Goal: Navigation & Orientation: Understand site structure

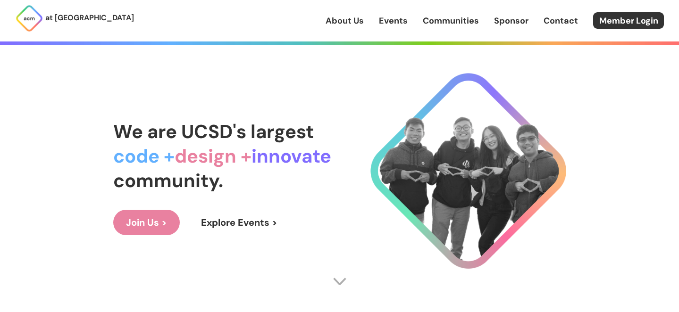
click at [157, 219] on link "Join Us >" at bounding box center [146, 222] width 67 height 25
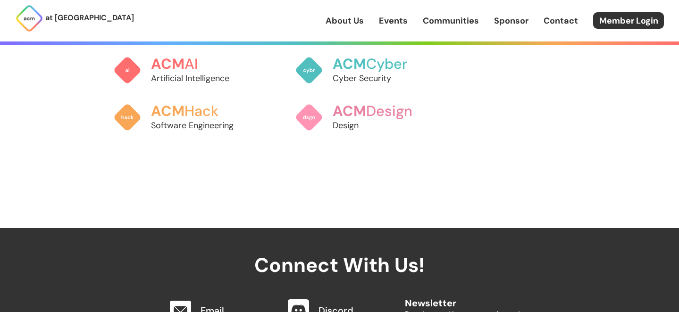
scroll to position [901, 0]
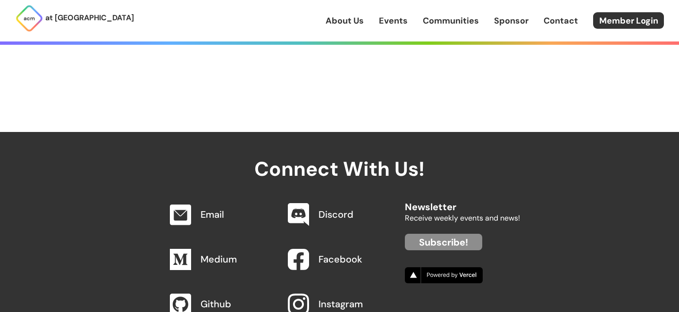
click at [327, 209] on link "Discord" at bounding box center [336, 215] width 35 height 12
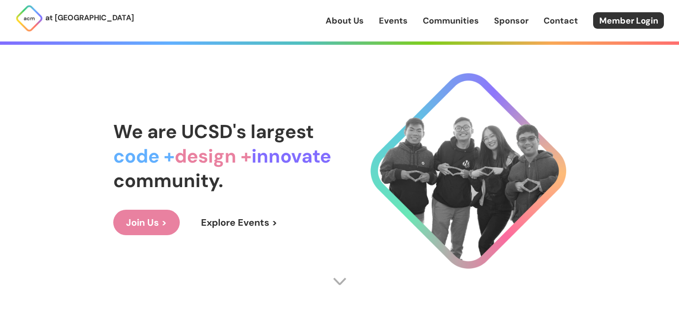
scroll to position [901, 0]
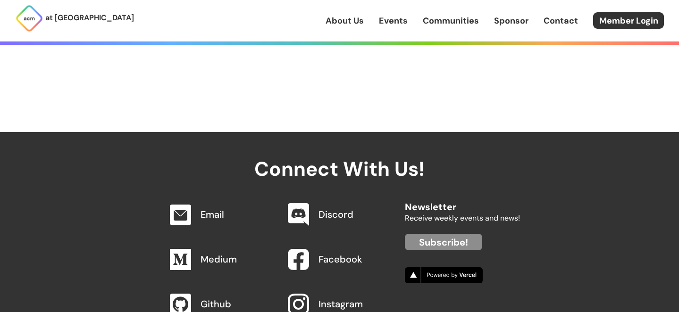
click at [346, 20] on link "About Us" at bounding box center [345, 21] width 38 height 12
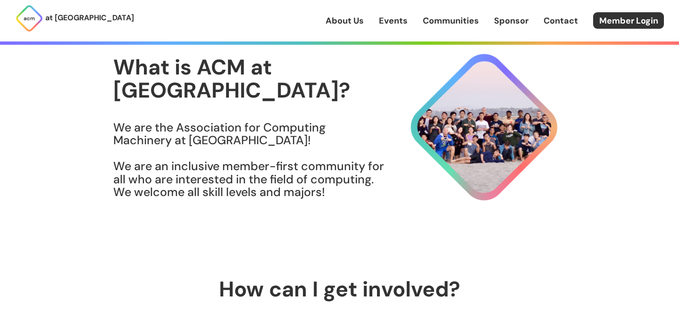
scroll to position [56, 0]
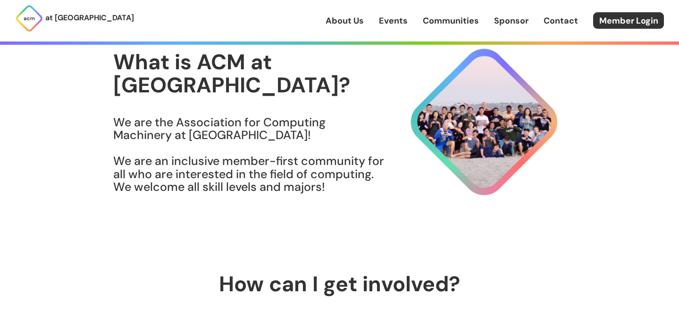
click at [388, 19] on link "Events" at bounding box center [393, 21] width 29 height 12
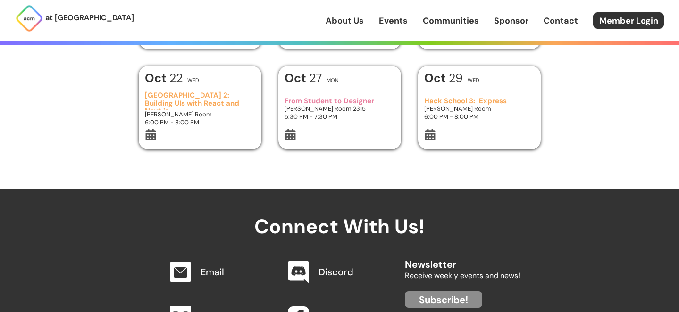
scroll to position [264, 0]
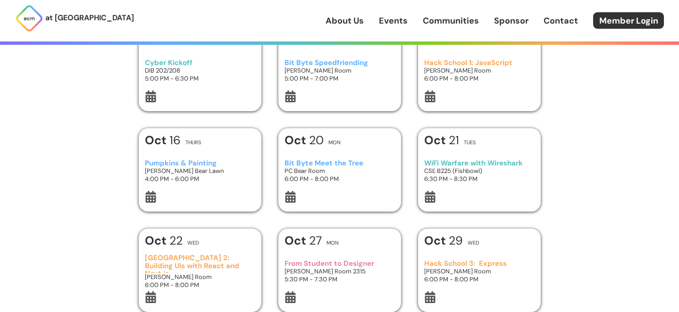
click at [519, 11] on div "at [GEOGRAPHIC_DATA] About Us Events Communities Sponsor Contact Member Login" at bounding box center [339, 21] width 679 height 42
click at [512, 25] on link "Sponsor" at bounding box center [511, 21] width 34 height 12
